Goal: Find contact information: Find contact information

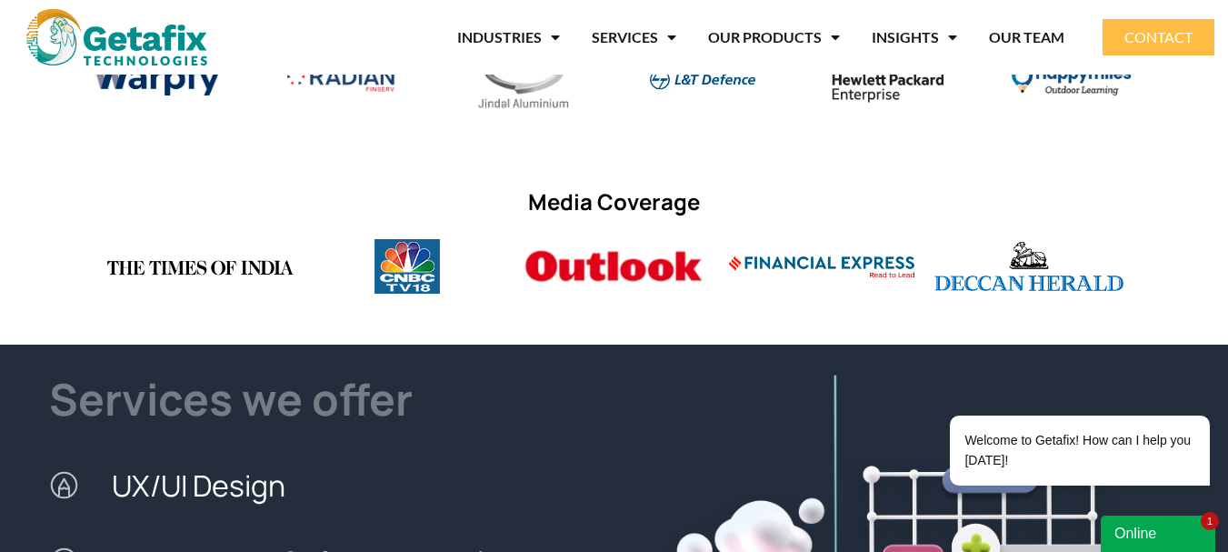
scroll to position [1364, 0]
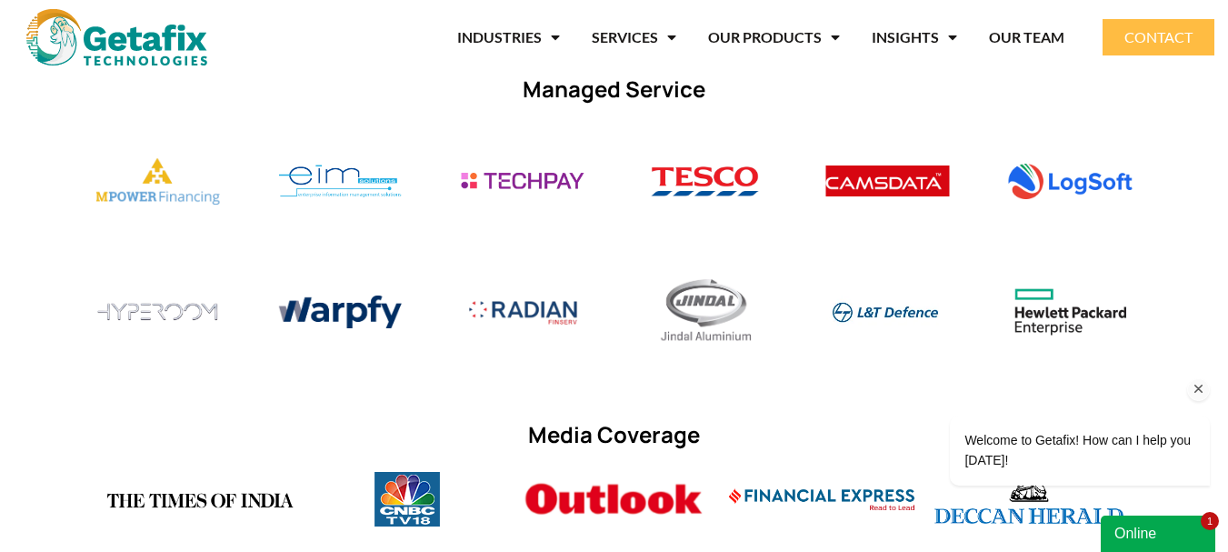
click at [1016, 314] on div "Welcome to Getafix! How can I help you [DATE]!" at bounding box center [1055, 374] width 327 height 255
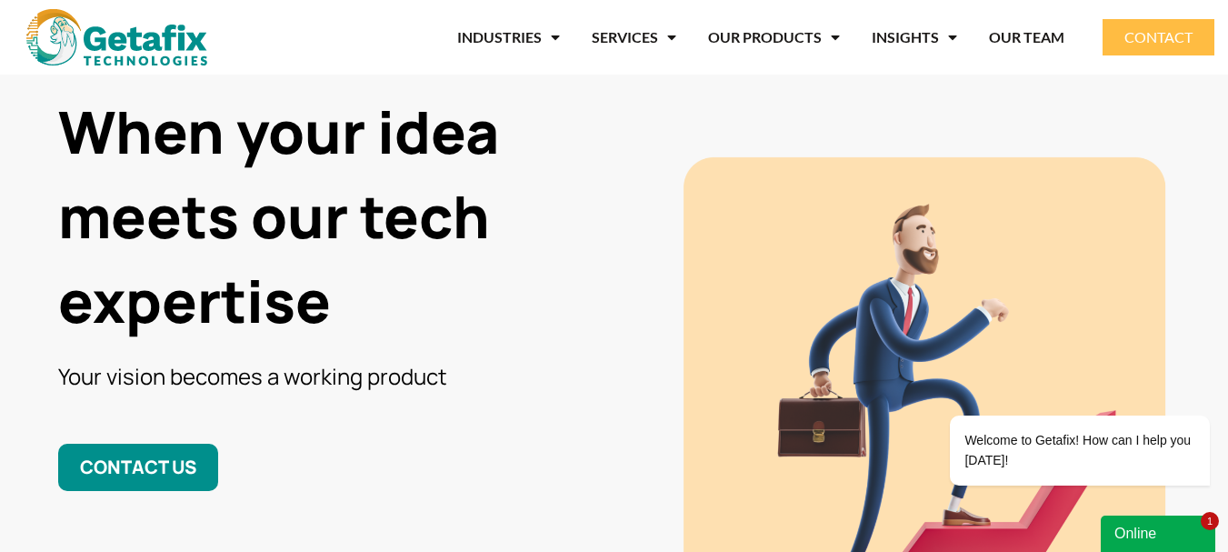
scroll to position [0, 0]
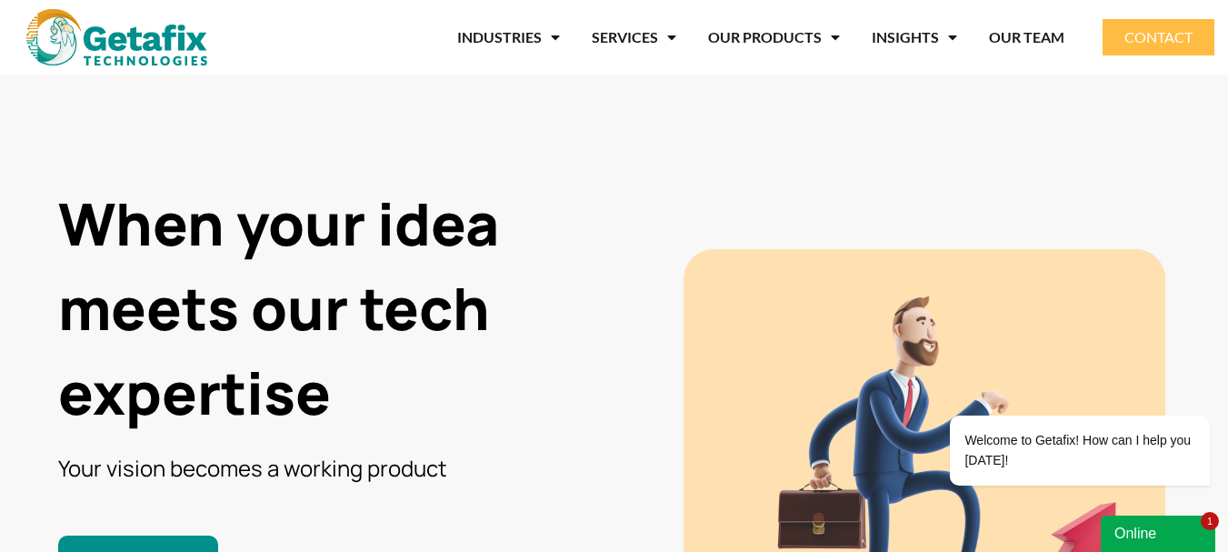
click at [1171, 548] on button "Online" at bounding box center [1158, 534] width 115 height 36
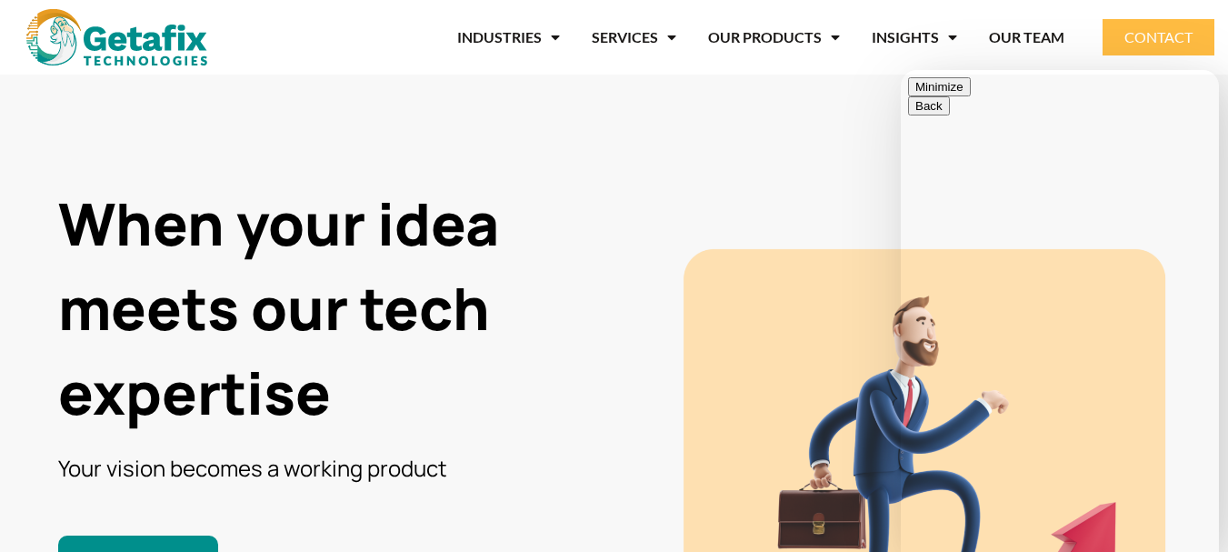
click at [971, 96] on button "Minimize" at bounding box center [939, 86] width 63 height 19
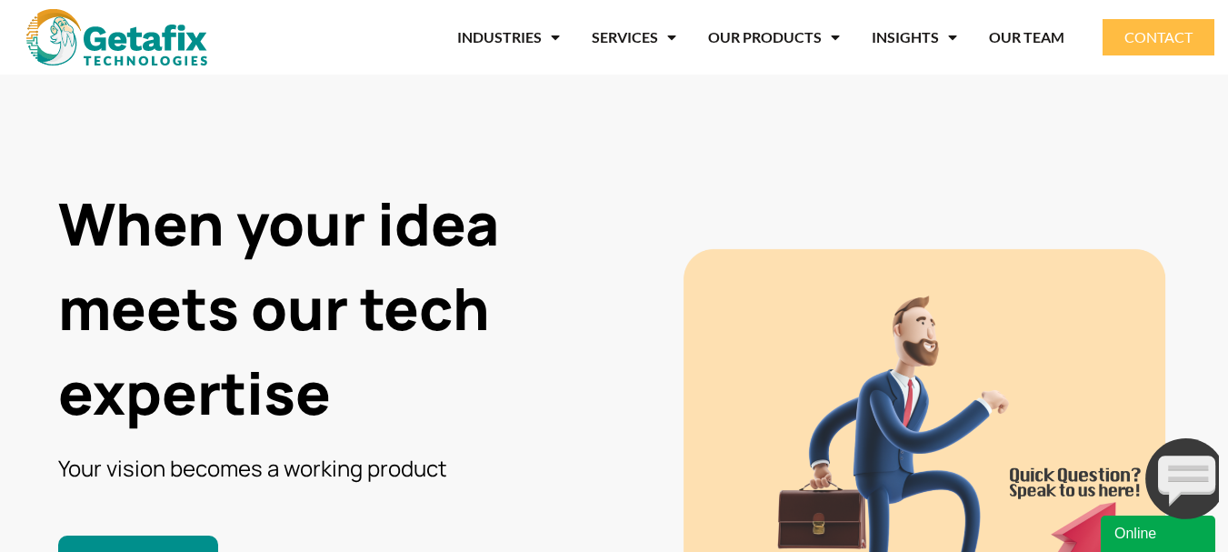
click at [1152, 532] on div "Online" at bounding box center [1158, 534] width 87 height 22
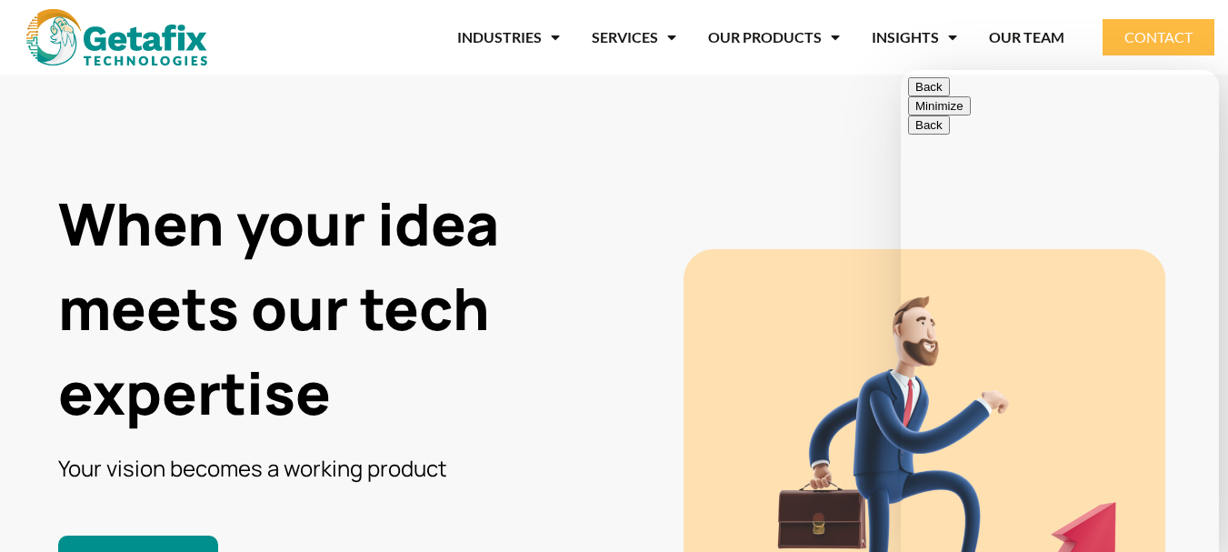
click at [971, 96] on button "Minimize" at bounding box center [939, 105] width 63 height 19
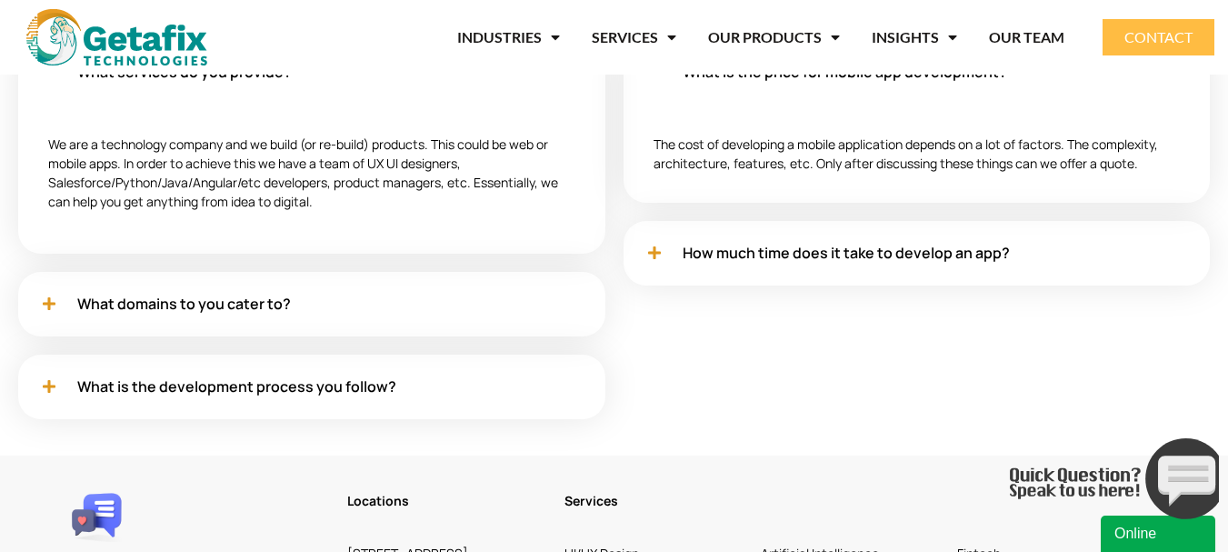
scroll to position [5601, 0]
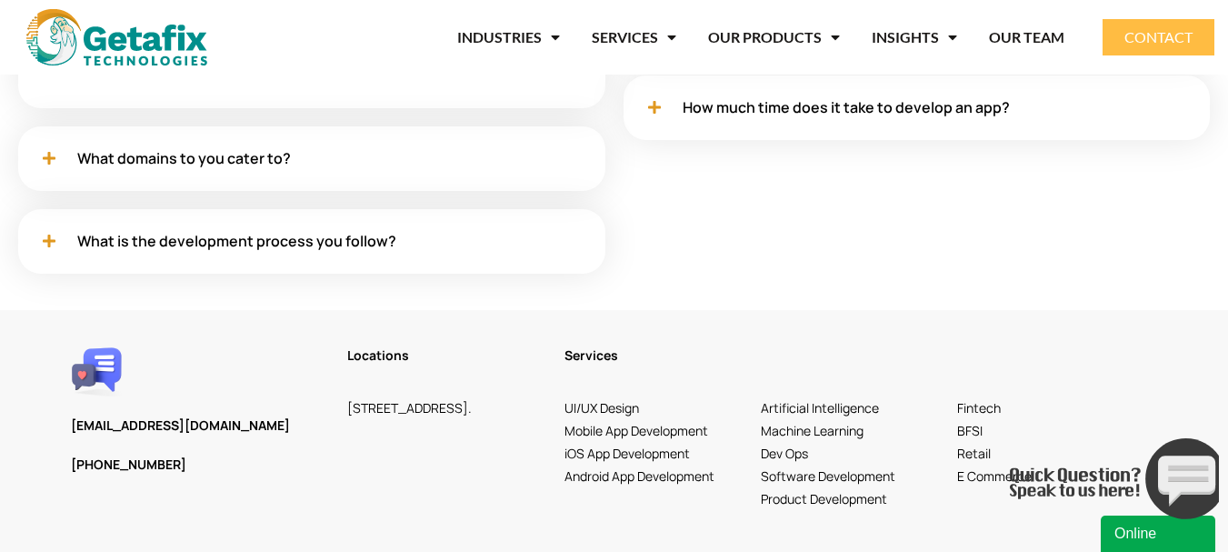
click at [164, 459] on link "[PHONE_NUMBER]" at bounding box center [128, 463] width 115 height 17
drag, startPoint x: 184, startPoint y: 461, endPoint x: 95, endPoint y: 465, distance: 88.3
click at [95, 465] on h3 "[PHONE_NUMBER]" at bounding box center [200, 465] width 258 height 22
